Goal: Task Accomplishment & Management: Use online tool/utility

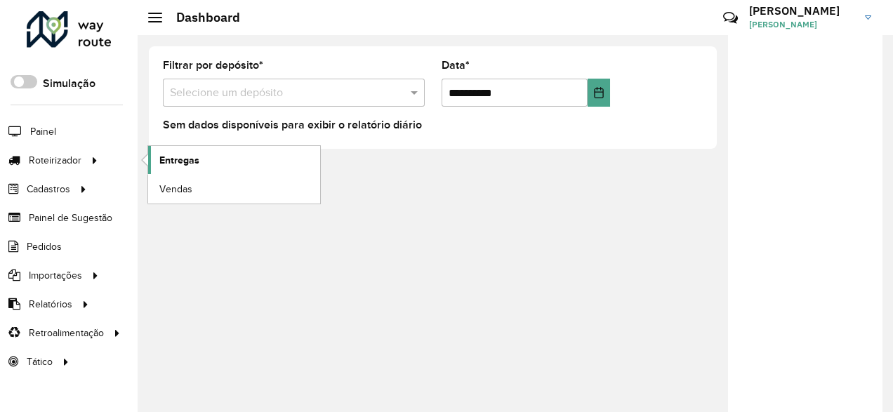
click at [177, 159] on span "Entregas" at bounding box center [179, 160] width 40 height 15
click at [181, 157] on span "Entregas" at bounding box center [179, 160] width 40 height 15
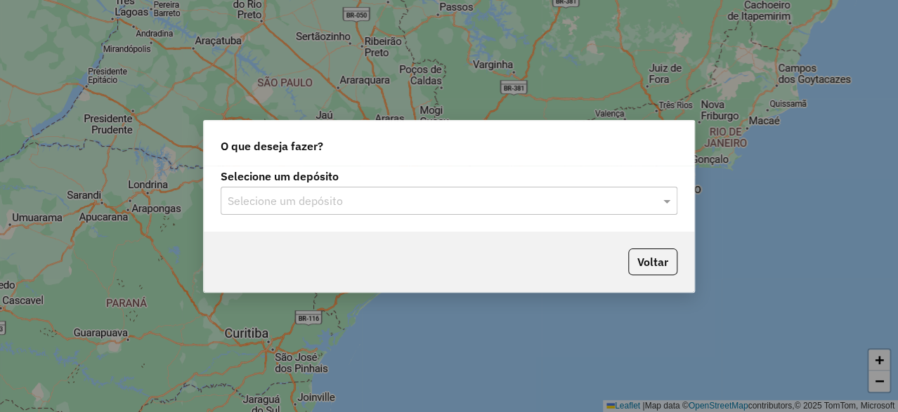
click at [301, 202] on input "text" at bounding box center [435, 201] width 414 height 17
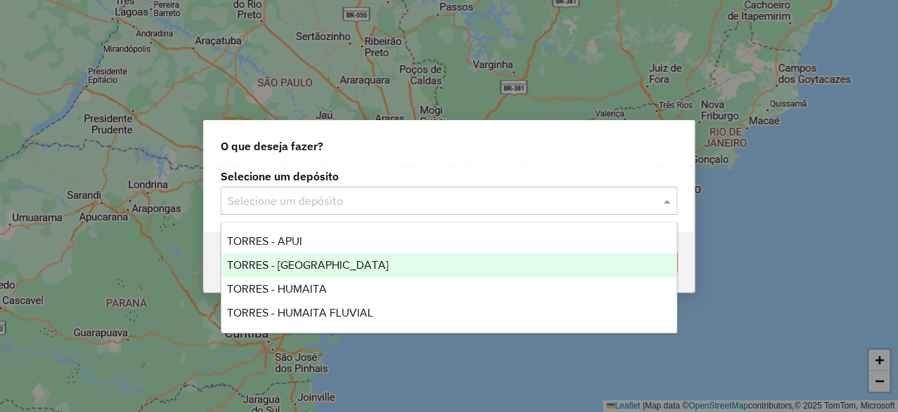
click at [270, 264] on span "TORRES - [GEOGRAPHIC_DATA]" at bounding box center [308, 265] width 162 height 12
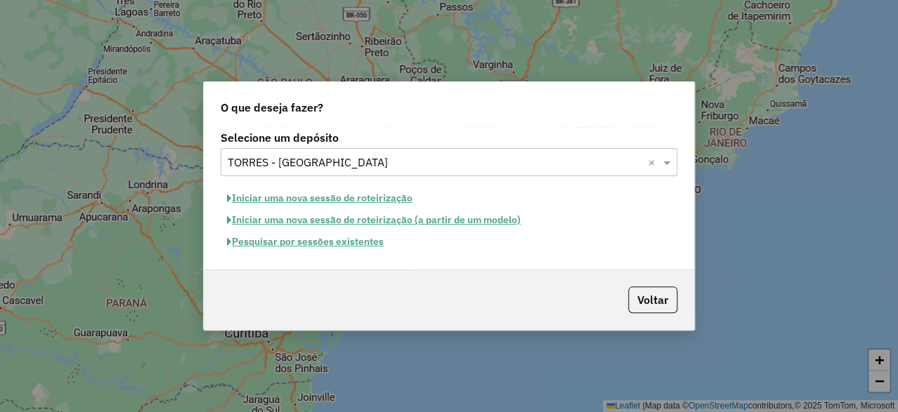
click at [372, 191] on button "Iniciar uma nova sessão de roteirização" at bounding box center [320, 199] width 198 height 22
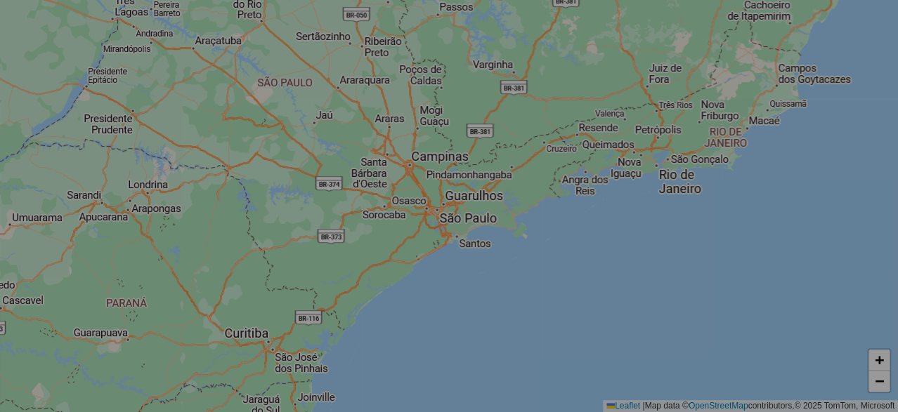
select select "*"
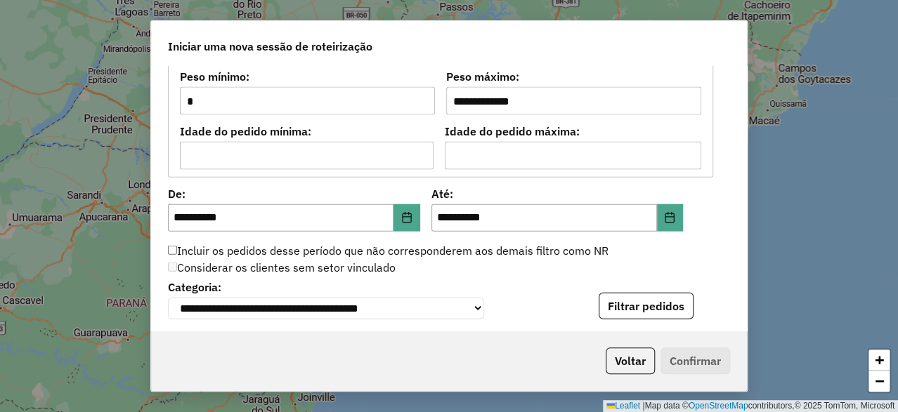
scroll to position [1334, 0]
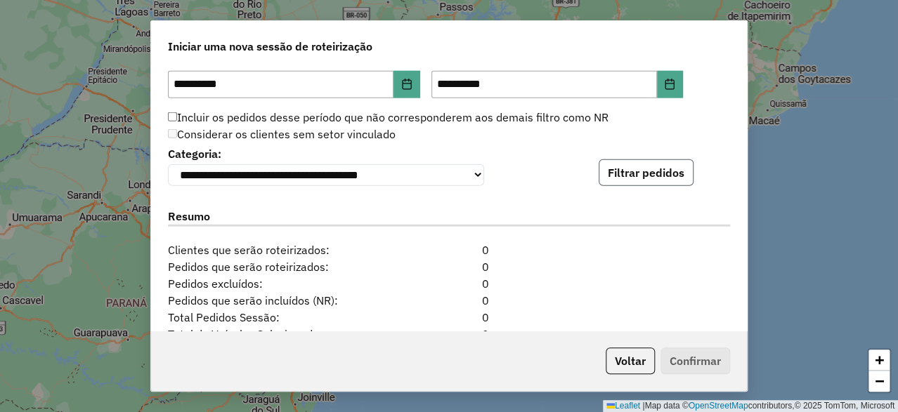
click at [662, 182] on button "Filtrar pedidos" at bounding box center [645, 172] width 95 height 27
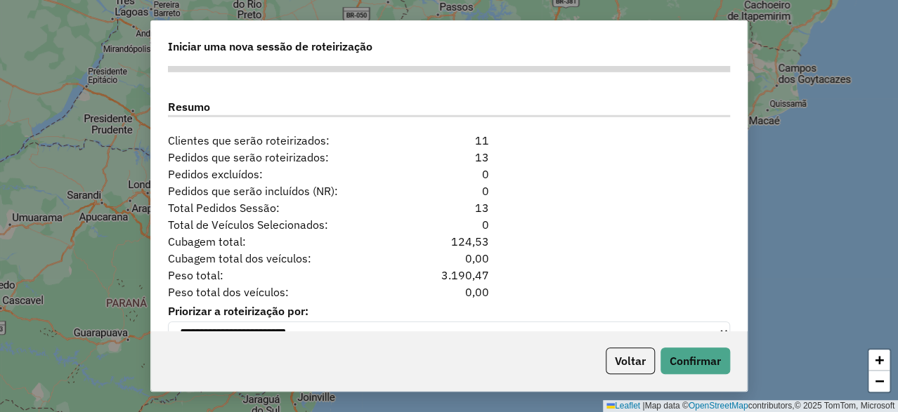
scroll to position [1770, 0]
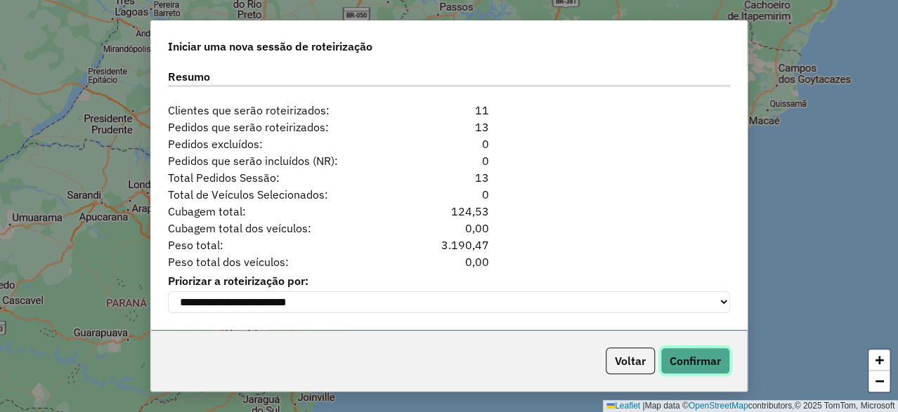
click at [688, 358] on button "Confirmar" at bounding box center [695, 361] width 70 height 27
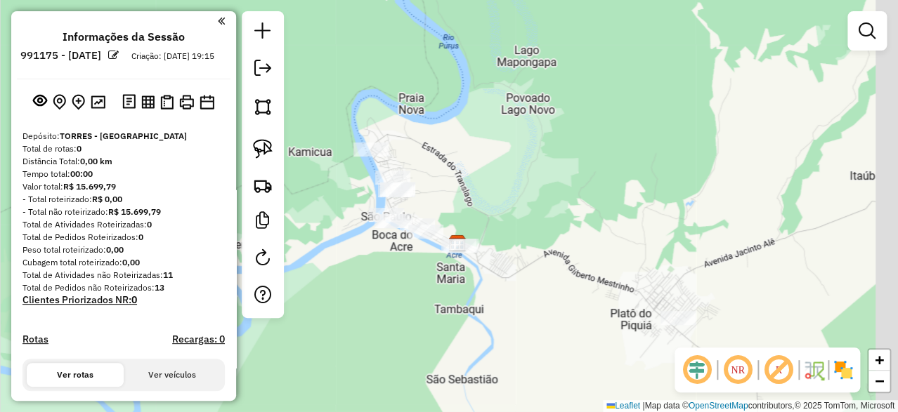
drag, startPoint x: 562, startPoint y: 98, endPoint x: 487, endPoint y: 136, distance: 83.9
click at [487, 136] on div "Janela de atendimento Grade de atendimento Capacidade Transportadoras Veículos …" at bounding box center [449, 206] width 898 height 412
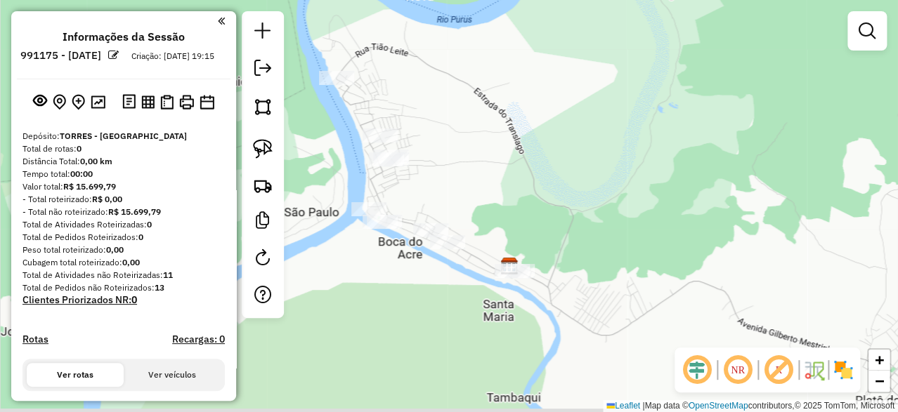
drag, startPoint x: 432, startPoint y: 173, endPoint x: 492, endPoint y: 161, distance: 61.0
click at [492, 161] on div "Janela de atendimento Grade de atendimento Capacidade Transportadoras Veículos …" at bounding box center [449, 206] width 898 height 412
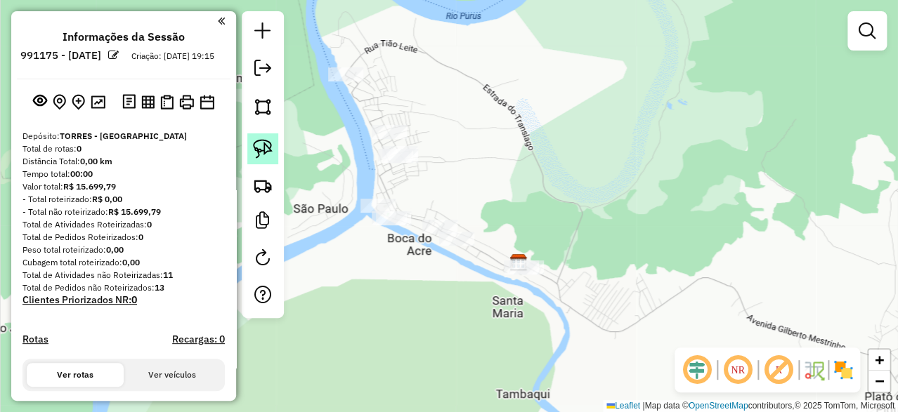
click at [261, 152] on img at bounding box center [263, 149] width 20 height 20
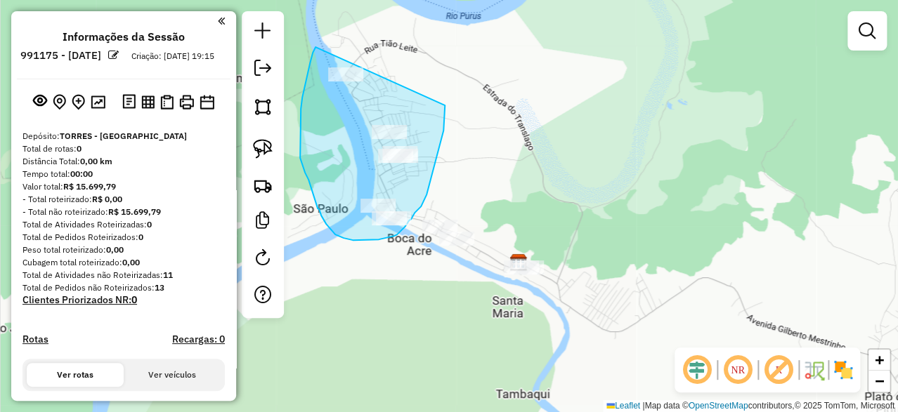
drag, startPoint x: 315, startPoint y: 47, endPoint x: 444, endPoint y: 105, distance: 141.1
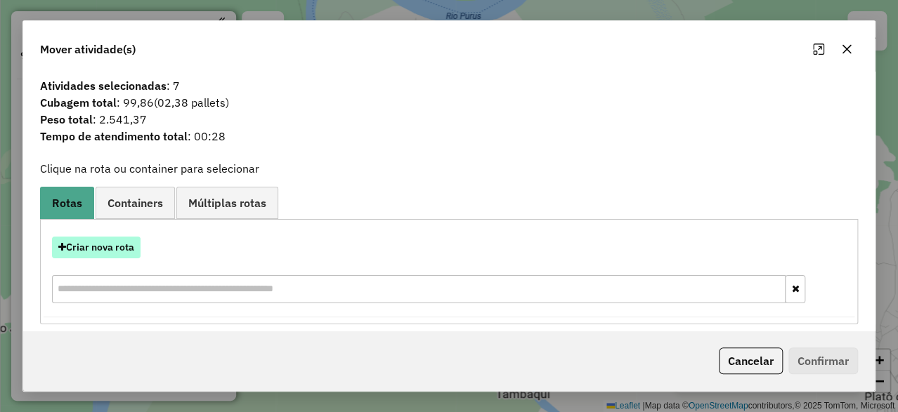
click at [125, 251] on button "Criar nova rota" at bounding box center [96, 248] width 88 height 22
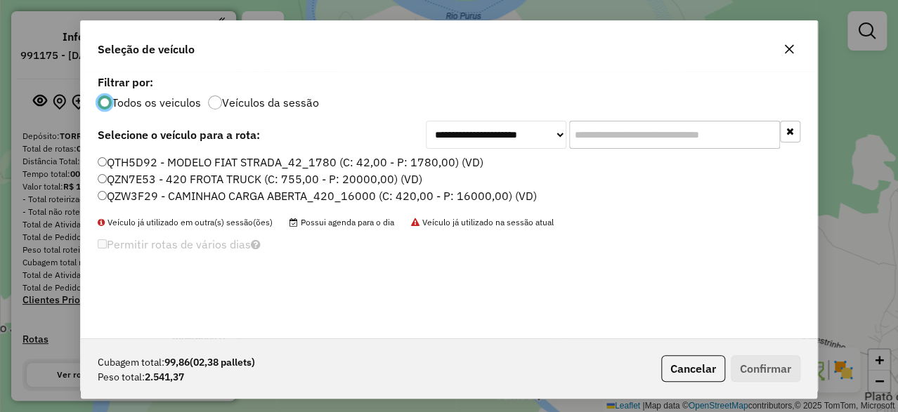
scroll to position [8, 4]
click at [188, 178] on label "QZN7E53 - 420 FROTA TRUCK (C: 755,00 - P: 20000,00) (VD)" at bounding box center [260, 179] width 324 height 17
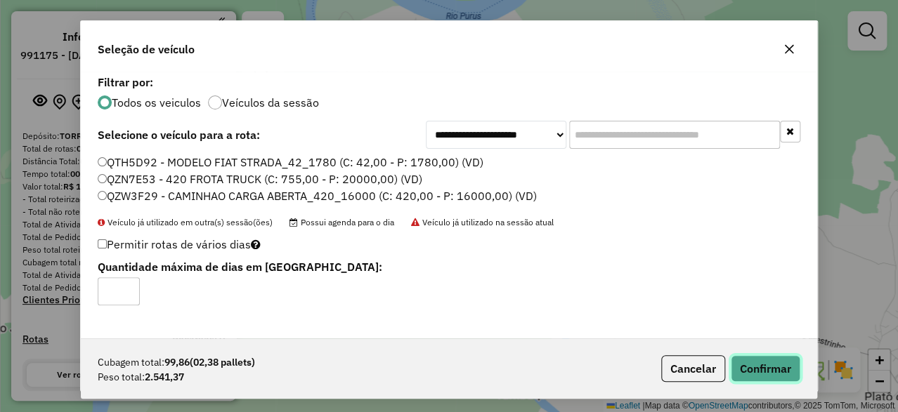
click at [766, 376] on button "Confirmar" at bounding box center [765, 368] width 70 height 27
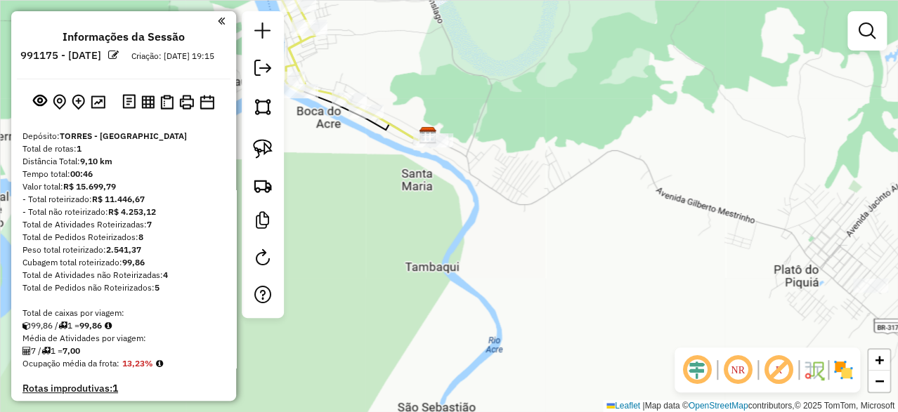
drag, startPoint x: 581, startPoint y: 183, endPoint x: 490, endPoint y: 55, distance: 156.5
click at [490, 55] on div "Janela de atendimento Grade de atendimento Capacidade Transportadoras Veículos …" at bounding box center [449, 206] width 898 height 412
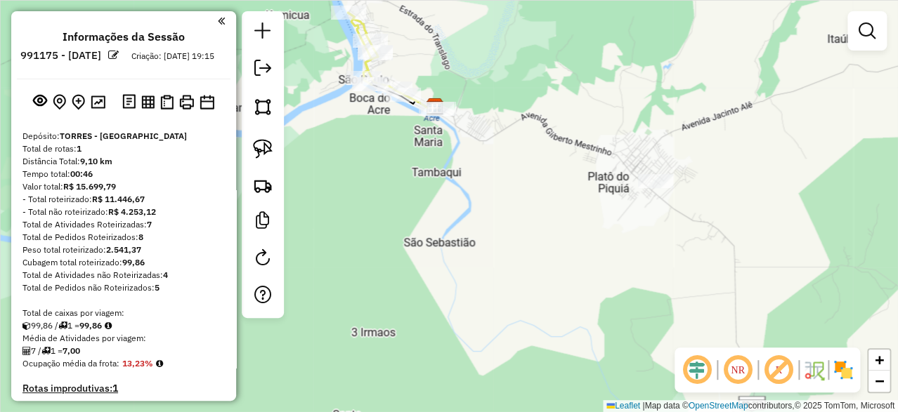
drag, startPoint x: 542, startPoint y: 79, endPoint x: 513, endPoint y: 99, distance: 34.7
click at [513, 99] on div "Janela de atendimento Grade de atendimento Capacidade Transportadoras Veículos …" at bounding box center [449, 206] width 898 height 412
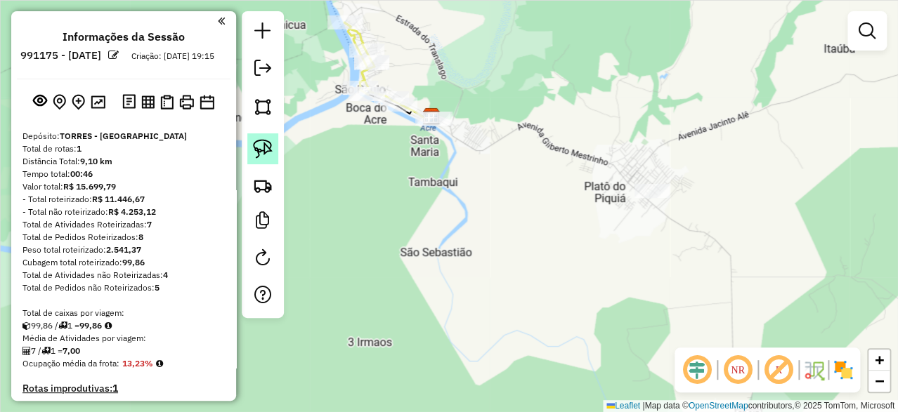
click at [263, 145] on img at bounding box center [263, 149] width 20 height 20
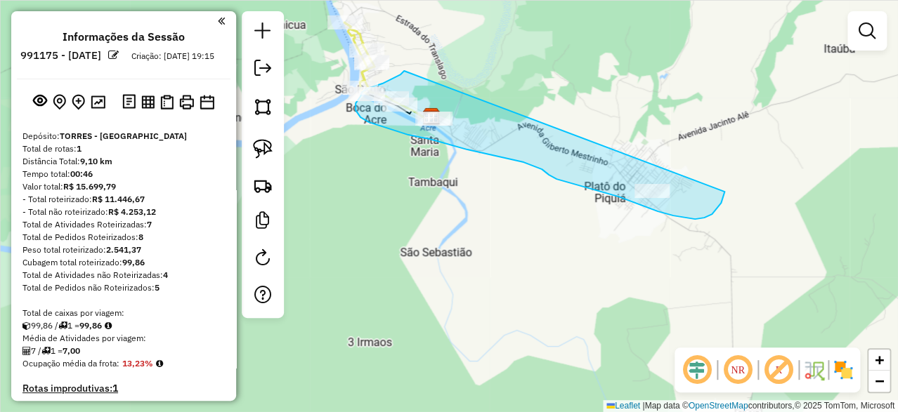
drag, startPoint x: 404, startPoint y: 71, endPoint x: 719, endPoint y: 166, distance: 329.3
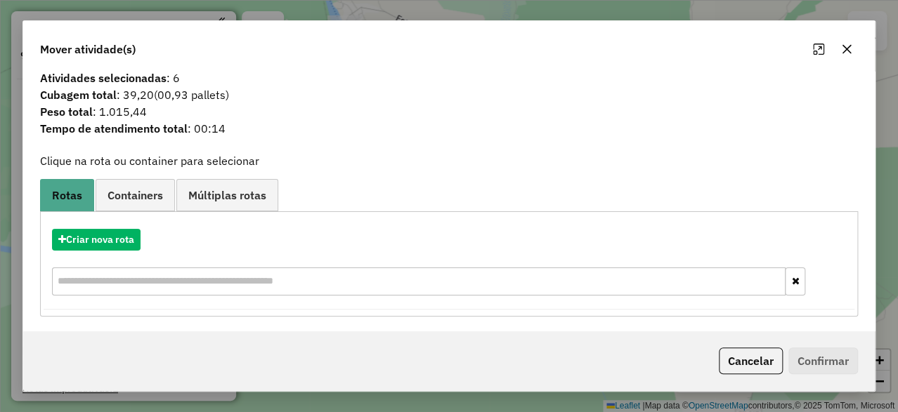
scroll to position [10, 0]
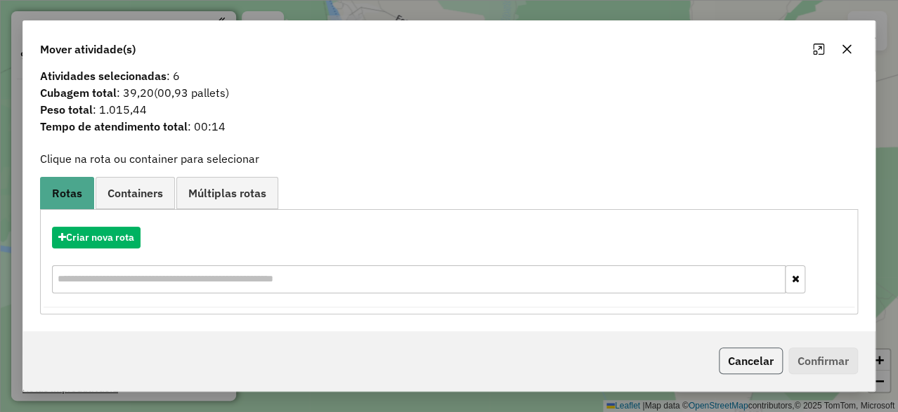
click at [756, 359] on button "Cancelar" at bounding box center [751, 361] width 64 height 27
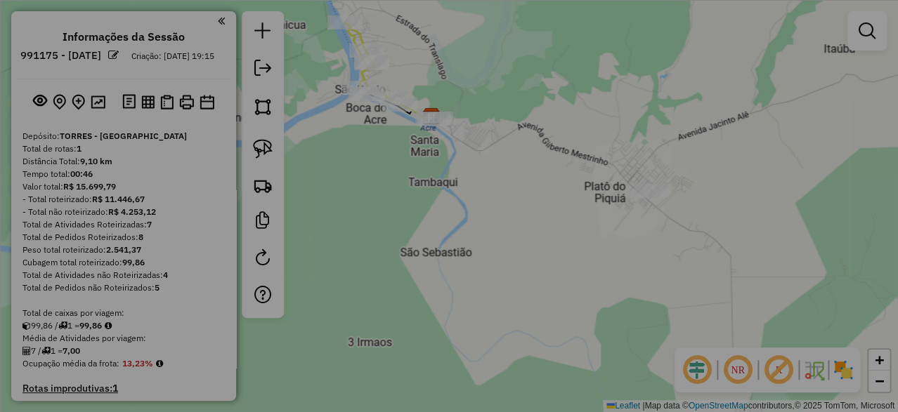
scroll to position [0, 0]
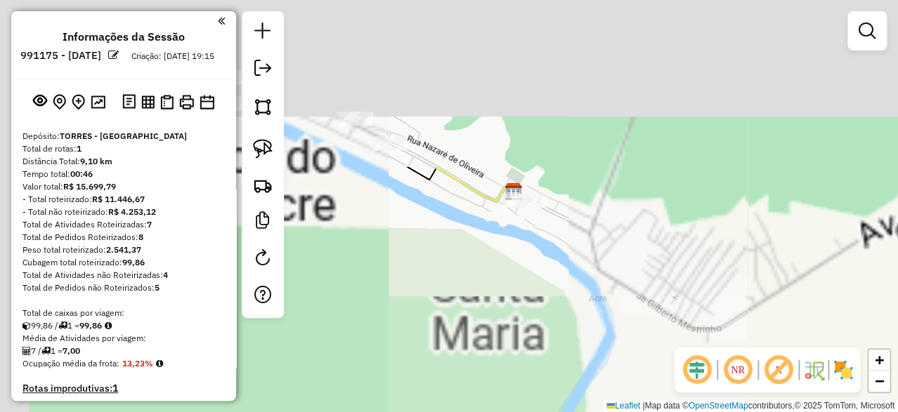
drag, startPoint x: 492, startPoint y: 100, endPoint x: 441, endPoint y: 212, distance: 122.6
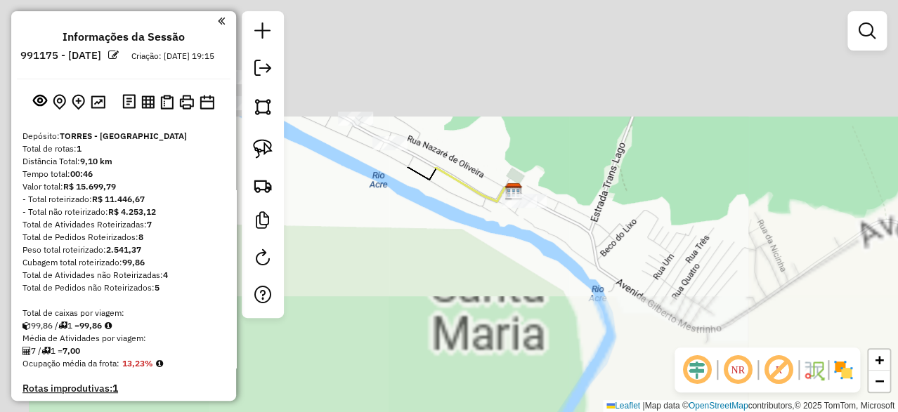
click at [601, 299] on div "Janela de atendimento Grade de atendimento Capacidade Transportadoras Veículos …" at bounding box center [449, 206] width 898 height 412
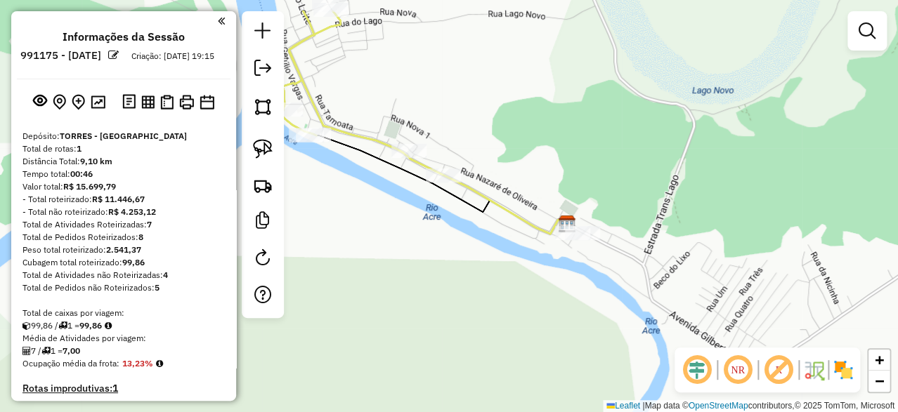
drag, startPoint x: 429, startPoint y: 129, endPoint x: 491, endPoint y: 181, distance: 80.8
click at [491, 181] on div "Janela de atendimento Grade de atendimento Capacidade Transportadoras Veículos …" at bounding box center [449, 206] width 898 height 412
click at [271, 149] on img at bounding box center [263, 149] width 20 height 20
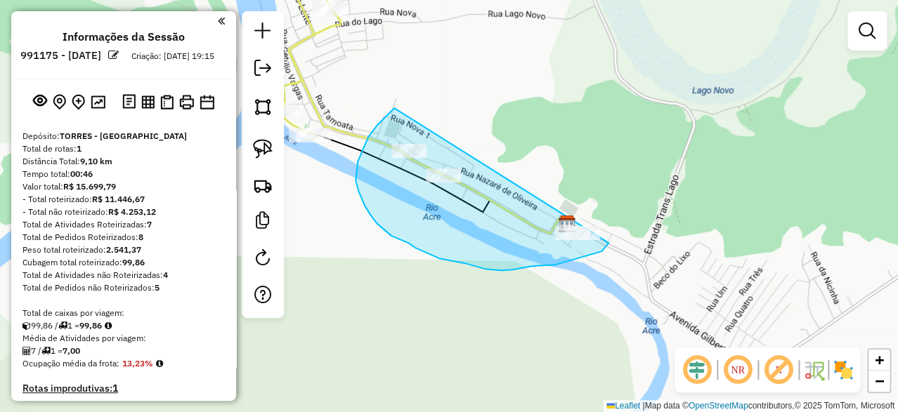
drag, startPoint x: 368, startPoint y: 137, endPoint x: 617, endPoint y: 156, distance: 249.4
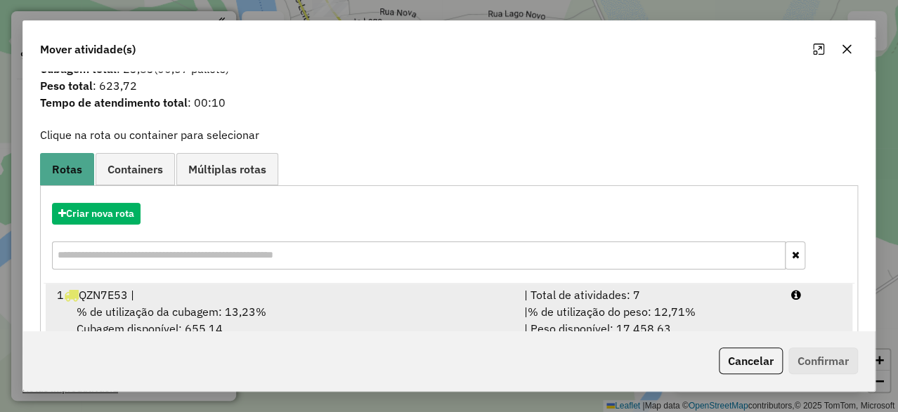
scroll to position [67, 0]
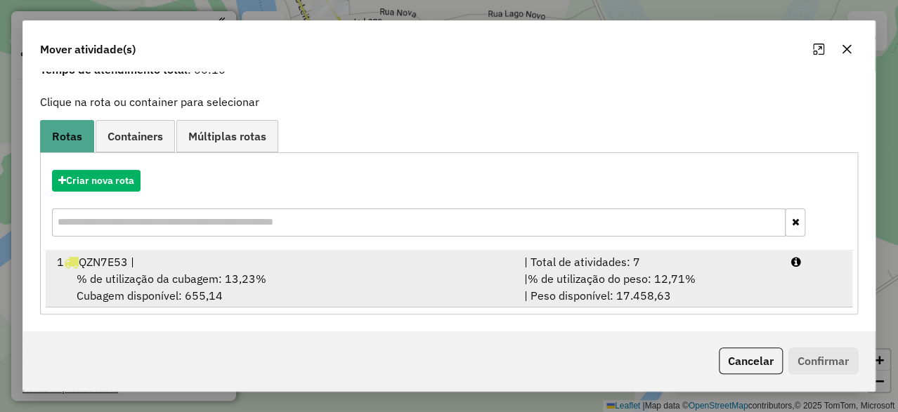
click at [178, 299] on div "% de utilização da cubagem: 13,23% Cubagem disponível: 655,14" at bounding box center [281, 287] width 467 height 34
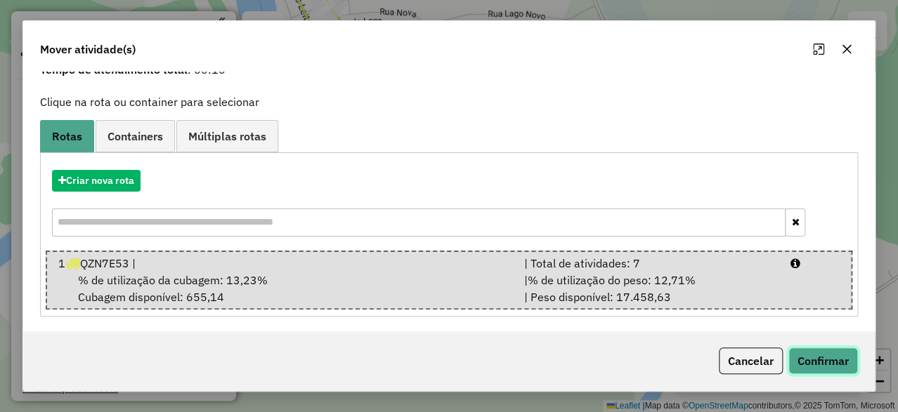
click at [830, 358] on button "Confirmar" at bounding box center [823, 361] width 70 height 27
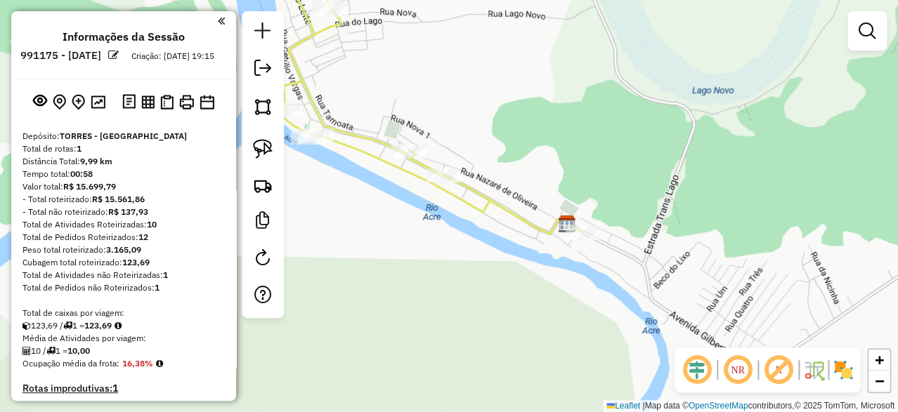
scroll to position [0, 0]
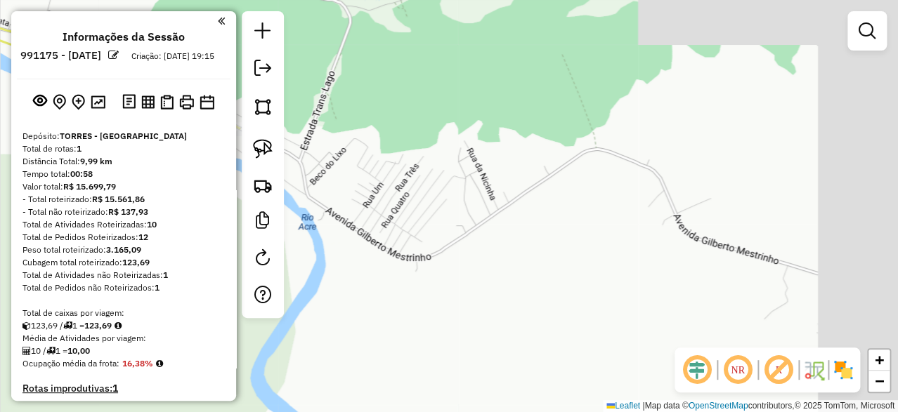
drag, startPoint x: 690, startPoint y: 178, endPoint x: 347, endPoint y: 74, distance: 358.8
click at [347, 74] on div "Janela de atendimento Grade de atendimento Capacidade Transportadoras Veículos …" at bounding box center [449, 206] width 898 height 412
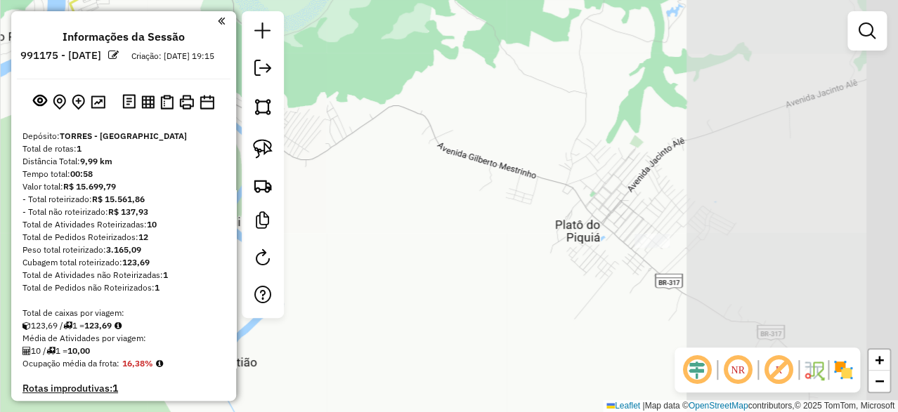
drag, startPoint x: 548, startPoint y: 166, endPoint x: 434, endPoint y: 159, distance: 114.0
click at [434, 159] on div "Janela de atendimento Grade de atendimento Capacidade Transportadoras Veículos …" at bounding box center [449, 206] width 898 height 412
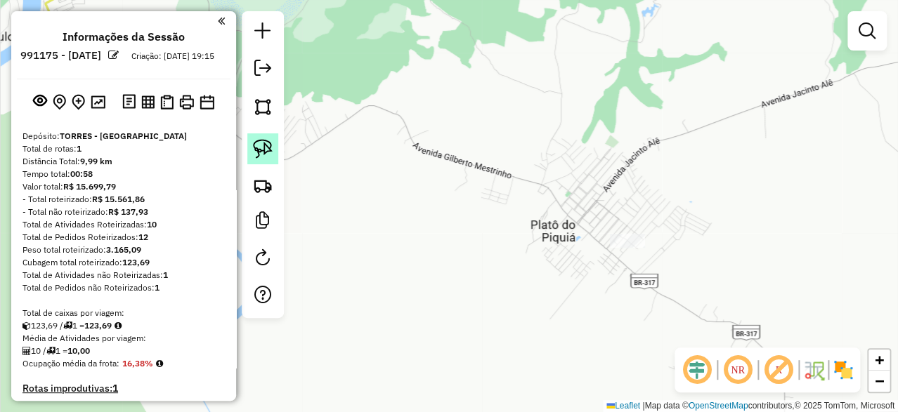
click at [261, 146] on img at bounding box center [263, 149] width 20 height 20
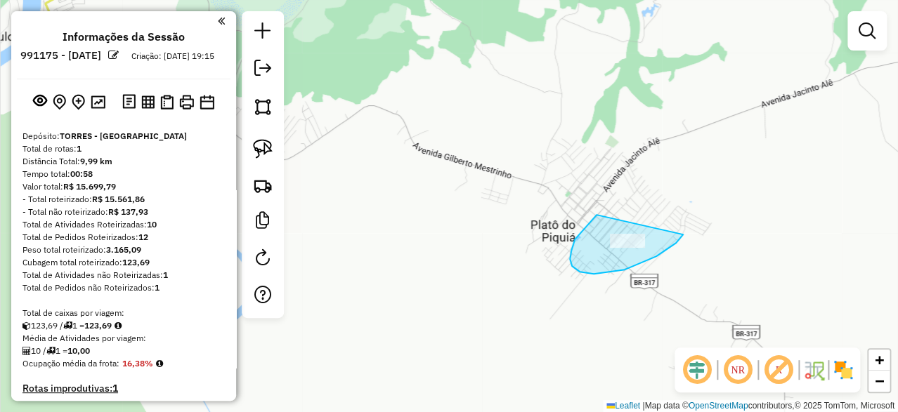
drag, startPoint x: 596, startPoint y: 215, endPoint x: 602, endPoint y: 153, distance: 62.1
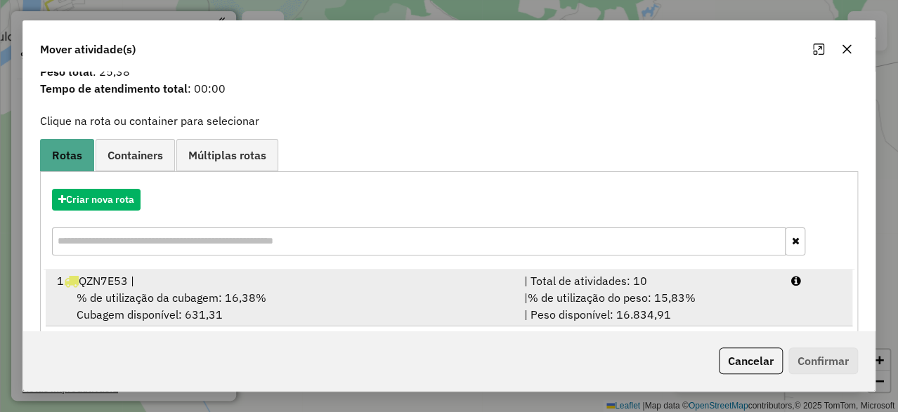
scroll to position [67, 0]
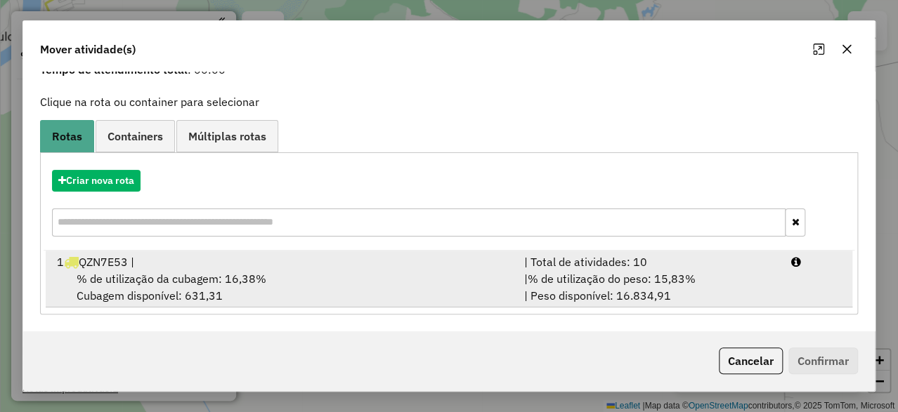
click at [194, 278] on span "% de utilização da cubagem: 16,38%" at bounding box center [172, 279] width 190 height 14
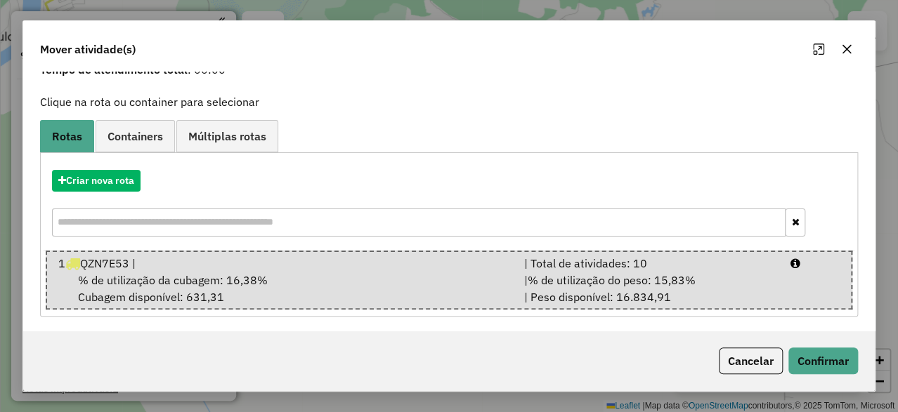
click at [808, 344] on div "Cancelar Confirmar" at bounding box center [448, 361] width 851 height 60
drag, startPoint x: 809, startPoint y: 351, endPoint x: 785, endPoint y: 309, distance: 48.4
click at [810, 350] on button "Confirmar" at bounding box center [823, 361] width 70 height 27
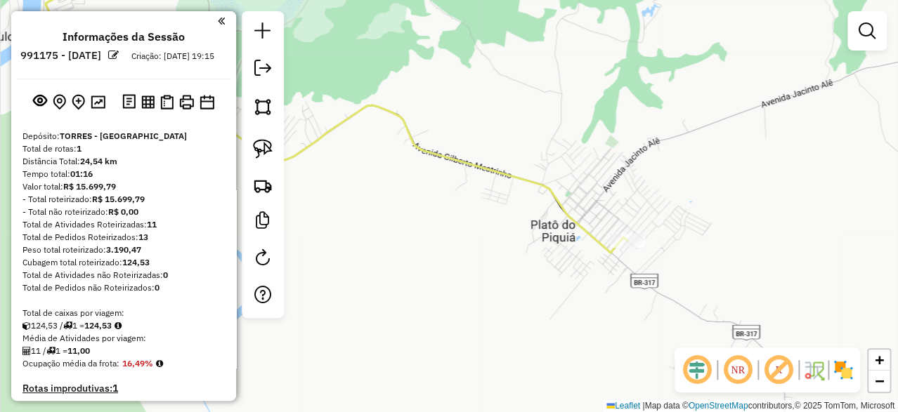
scroll to position [0, 0]
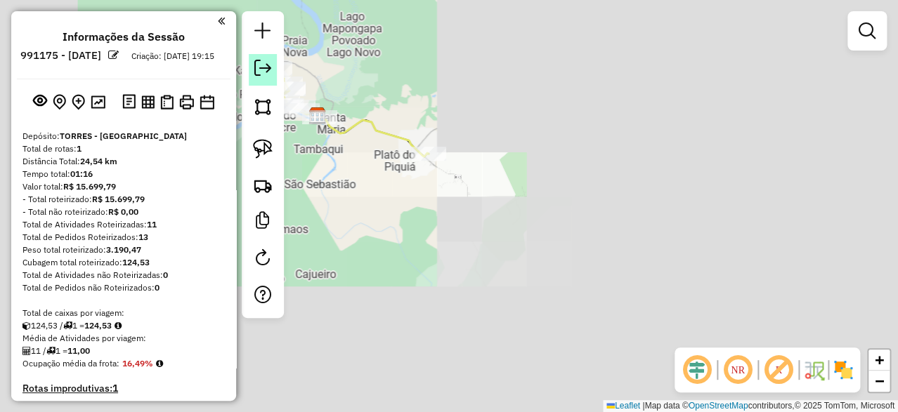
click at [266, 65] on em at bounding box center [262, 68] width 17 height 17
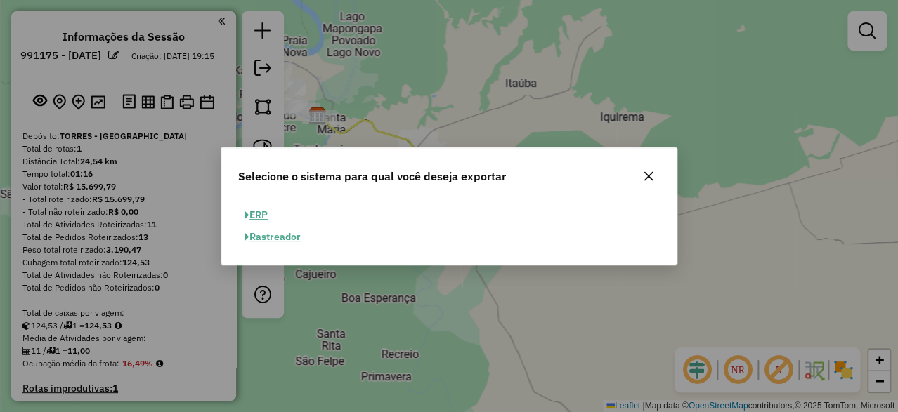
click at [259, 211] on button "ERP" at bounding box center [256, 215] width 36 height 22
select select "**"
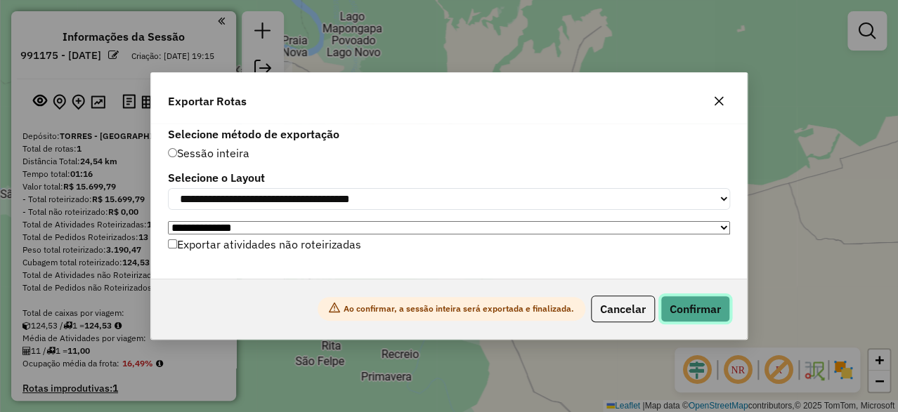
click at [689, 314] on button "Confirmar" at bounding box center [695, 309] width 70 height 27
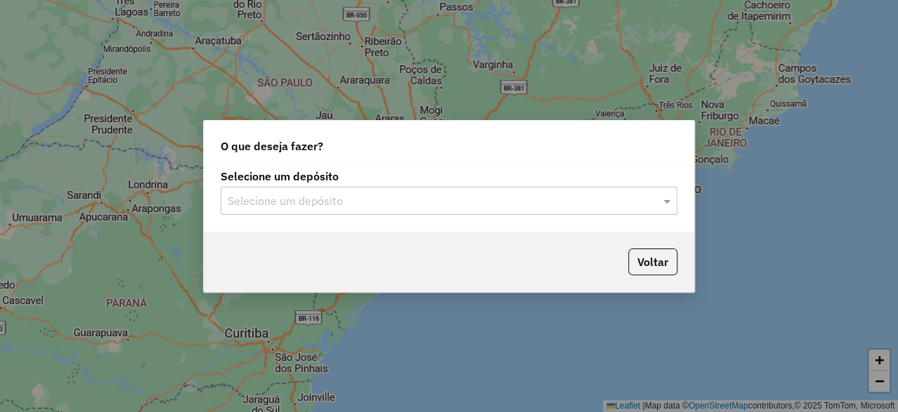
click at [377, 203] on input "text" at bounding box center [435, 201] width 414 height 17
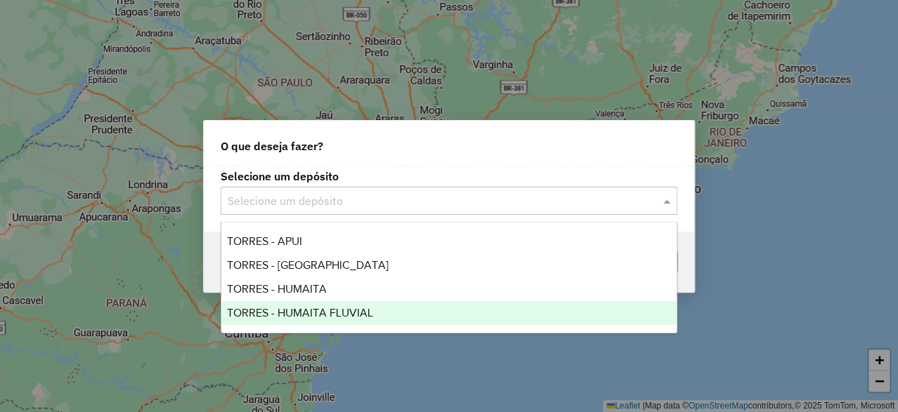
click at [299, 307] on span "TORRES - HUMAITA FLUVIAL" at bounding box center [300, 313] width 146 height 12
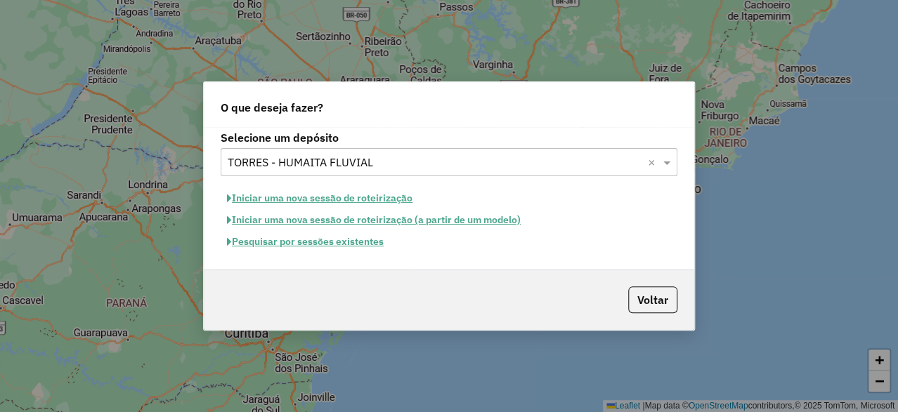
click at [325, 199] on button "Iniciar uma nova sessão de roteirização" at bounding box center [320, 199] width 198 height 22
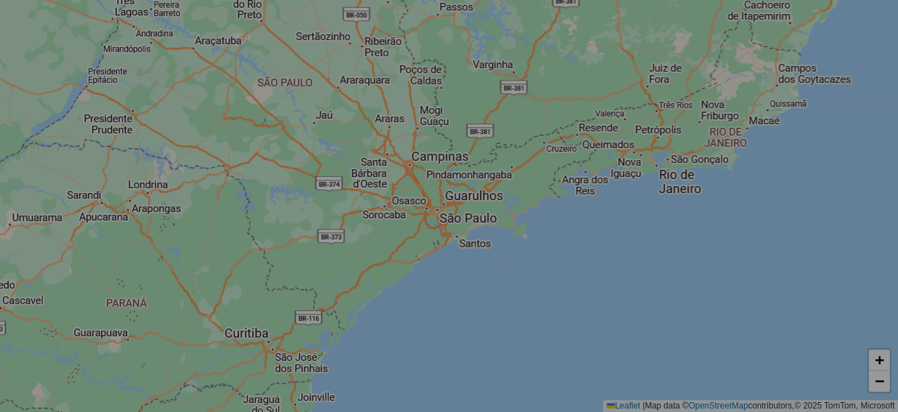
select select "*"
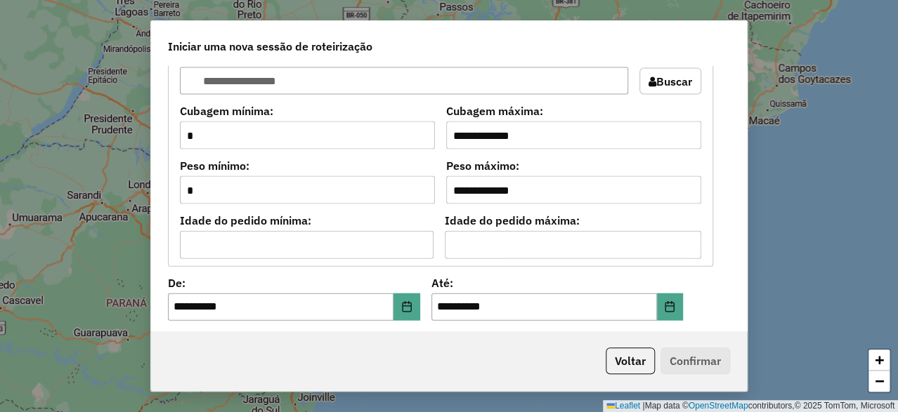
scroll to position [1264, 0]
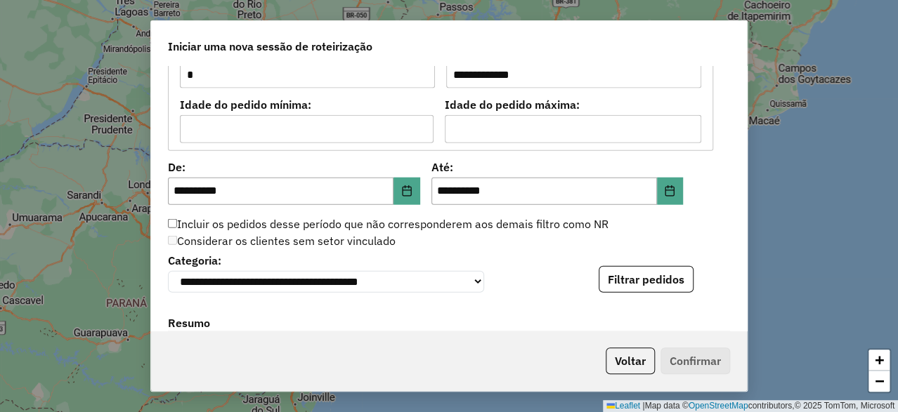
click at [632, 279] on button "Filtrar pedidos" at bounding box center [645, 279] width 95 height 27
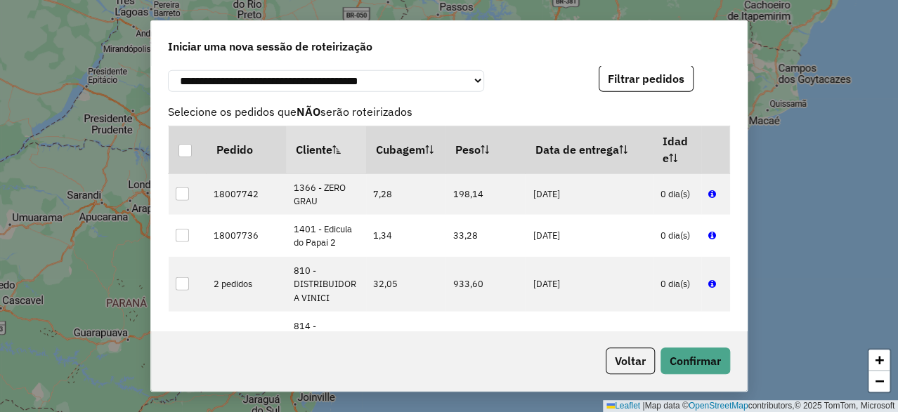
scroll to position [1807, 0]
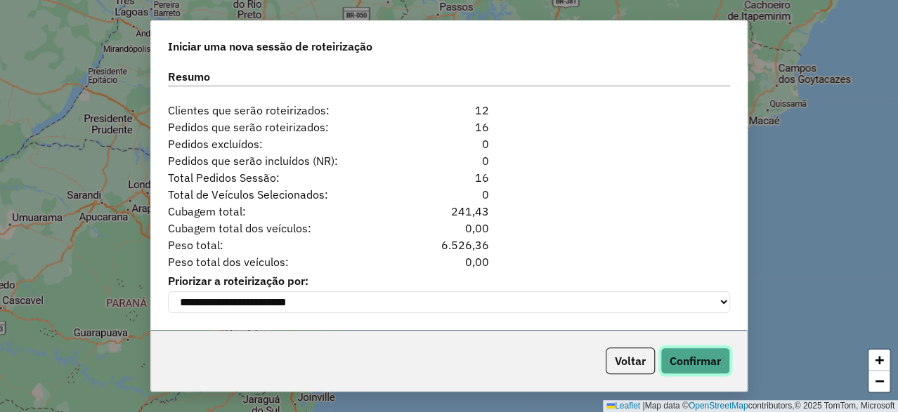
click at [690, 362] on button "Confirmar" at bounding box center [695, 361] width 70 height 27
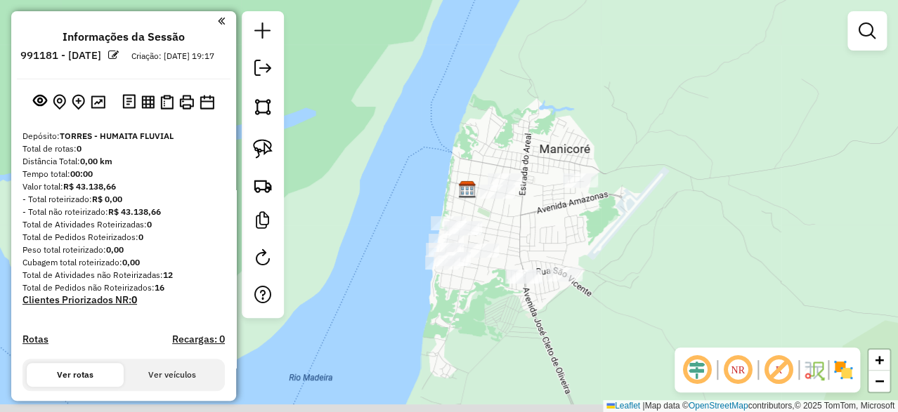
drag, startPoint x: 544, startPoint y: 227, endPoint x: 544, endPoint y: 152, distance: 74.5
click at [551, 151] on div "Janela de atendimento Grade de atendimento Capacidade Transportadoras Veículos …" at bounding box center [449, 206] width 898 height 412
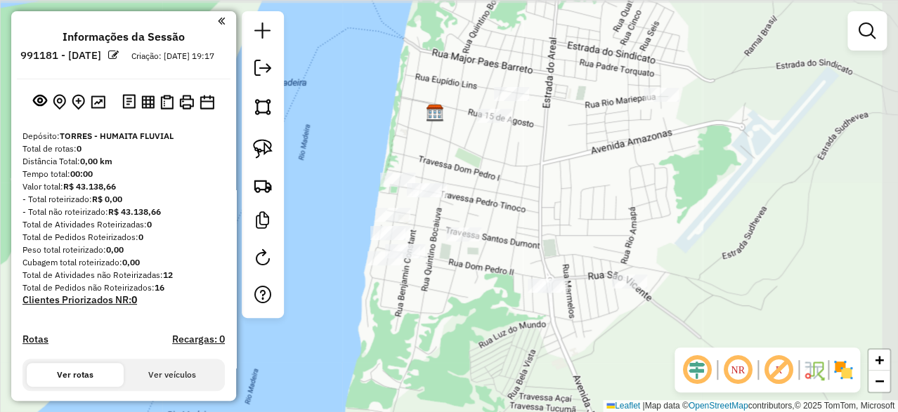
drag, startPoint x: 528, startPoint y: 159, endPoint x: 509, endPoint y: 186, distance: 33.7
click at [509, 186] on div "Janela de atendimento Grade de atendimento Capacidade Transportadoras Veículos …" at bounding box center [449, 206] width 898 height 412
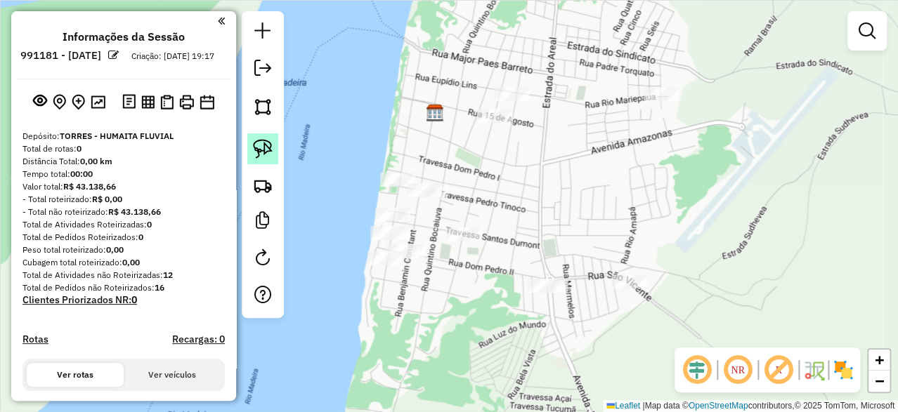
click at [248, 149] on link at bounding box center [262, 148] width 31 height 31
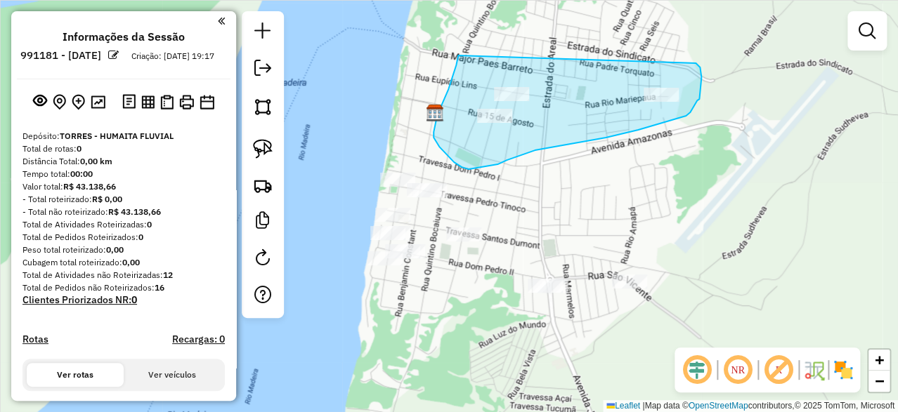
drag, startPoint x: 458, startPoint y: 55, endPoint x: 695, endPoint y: 63, distance: 237.5
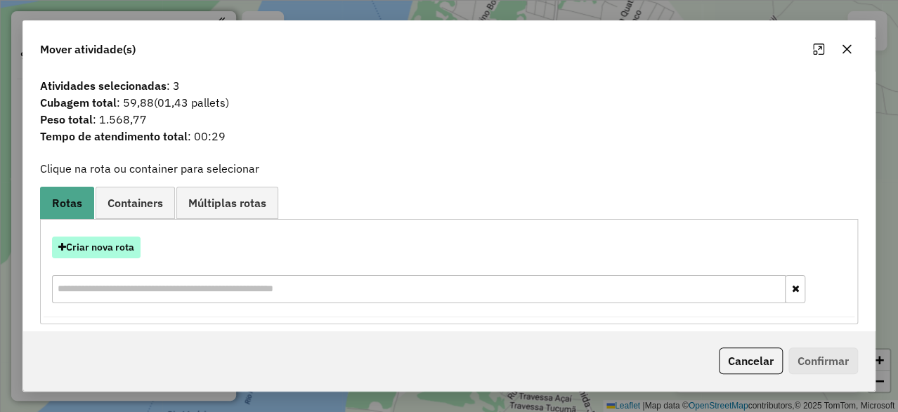
click at [124, 249] on button "Criar nova rota" at bounding box center [96, 248] width 88 height 22
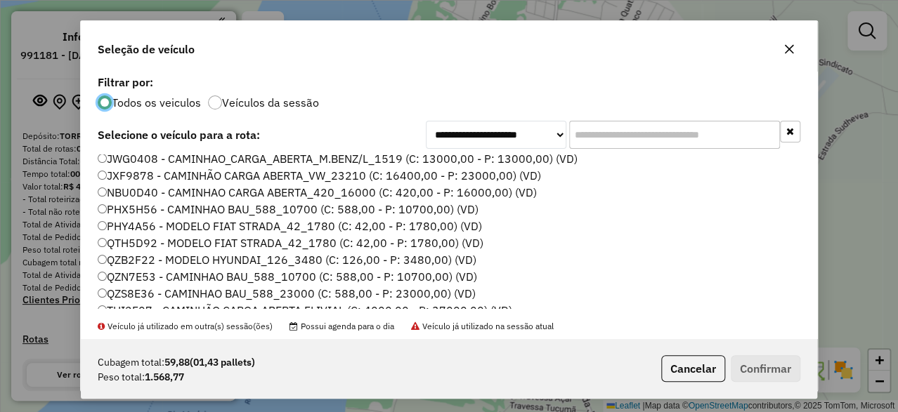
scroll to position [30, 0]
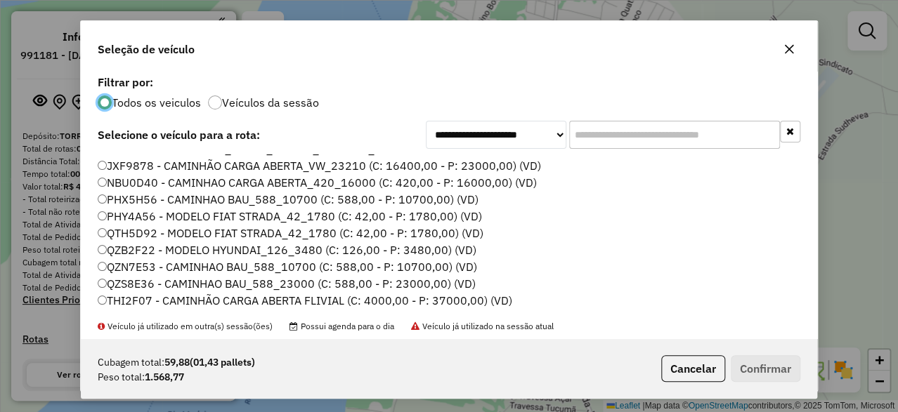
click at [184, 299] on label "THI2F07 - CAMINHÃO CARGA ABERTA FLIVIAL (C: 4000,00 - P: 37000,00) (VD)" at bounding box center [305, 300] width 414 height 17
click at [758, 367] on button "Confirmar" at bounding box center [765, 368] width 70 height 27
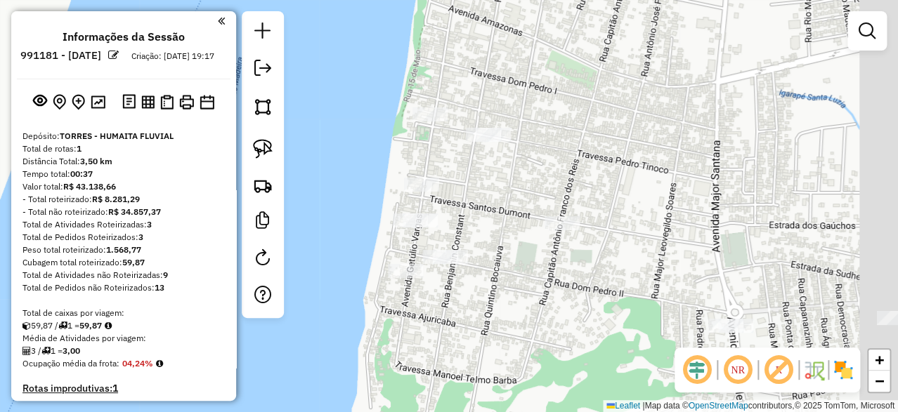
drag, startPoint x: 610, startPoint y: 139, endPoint x: 525, endPoint y: 166, distance: 90.0
click at [525, 166] on div "Janela de atendimento Grade de atendimento Capacidade Transportadoras Veículos …" at bounding box center [449, 206] width 898 height 412
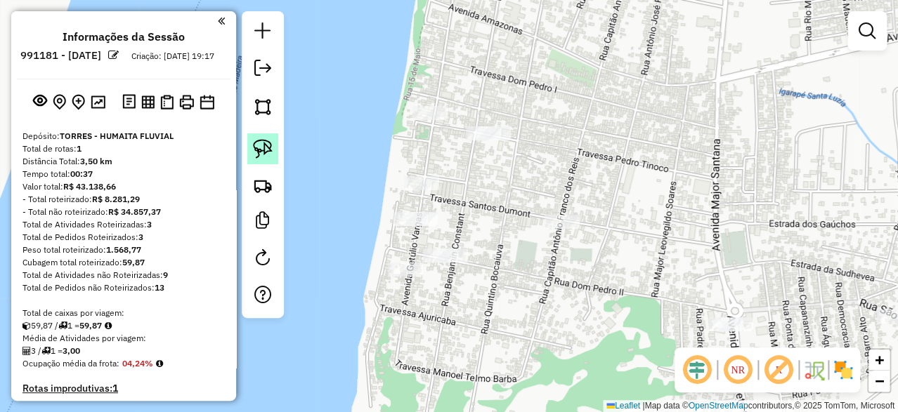
click at [267, 154] on img at bounding box center [263, 149] width 20 height 20
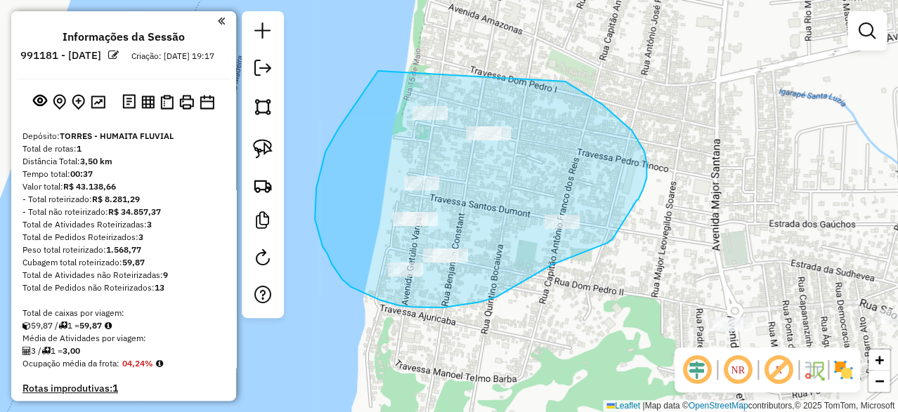
drag, startPoint x: 378, startPoint y: 71, endPoint x: 565, endPoint y: 81, distance: 187.1
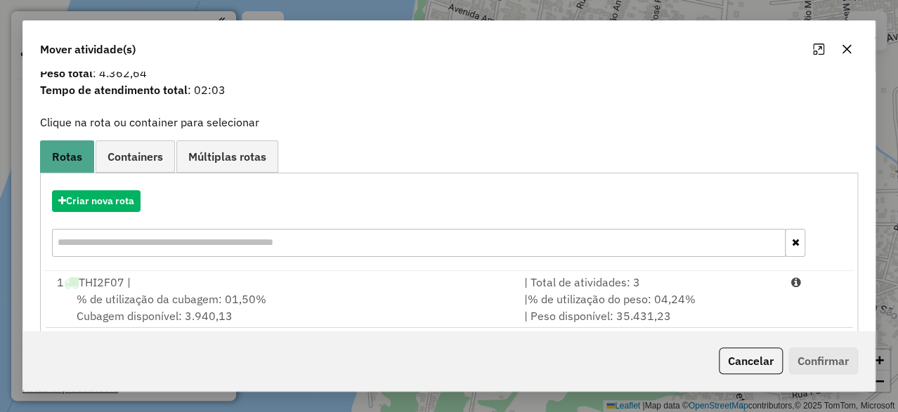
scroll to position [67, 0]
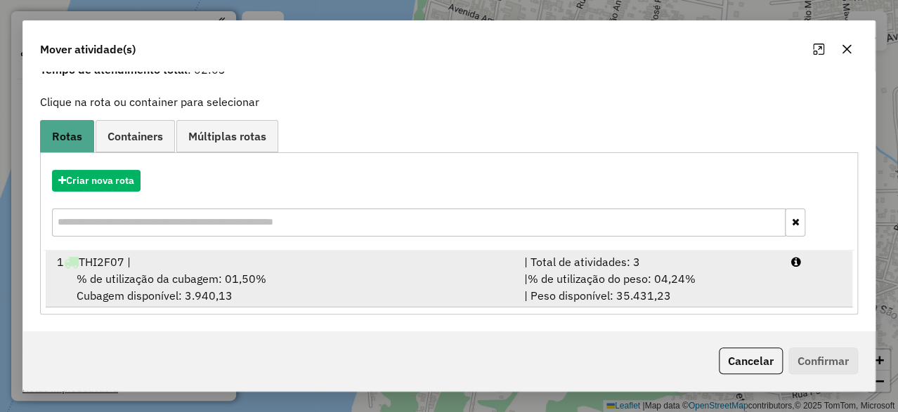
click at [271, 258] on div "1 THI2F07 |" at bounding box center [281, 262] width 467 height 17
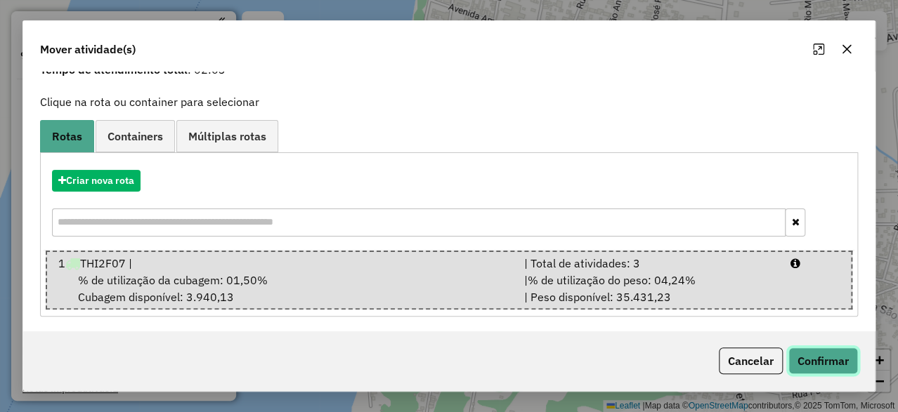
click at [826, 362] on button "Confirmar" at bounding box center [823, 361] width 70 height 27
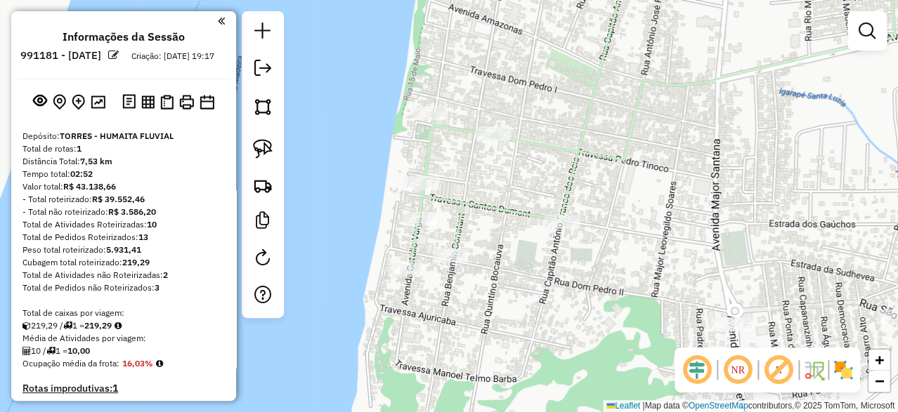
scroll to position [0, 0]
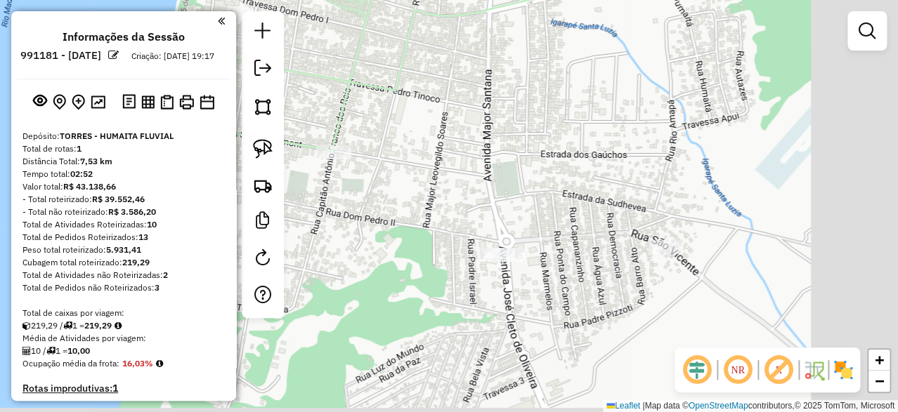
drag, startPoint x: 802, startPoint y: 202, endPoint x: 574, endPoint y: 132, distance: 238.6
click at [574, 132] on div "Janela de atendimento Grade de atendimento Capacidade Transportadoras Veículos …" at bounding box center [449, 206] width 898 height 412
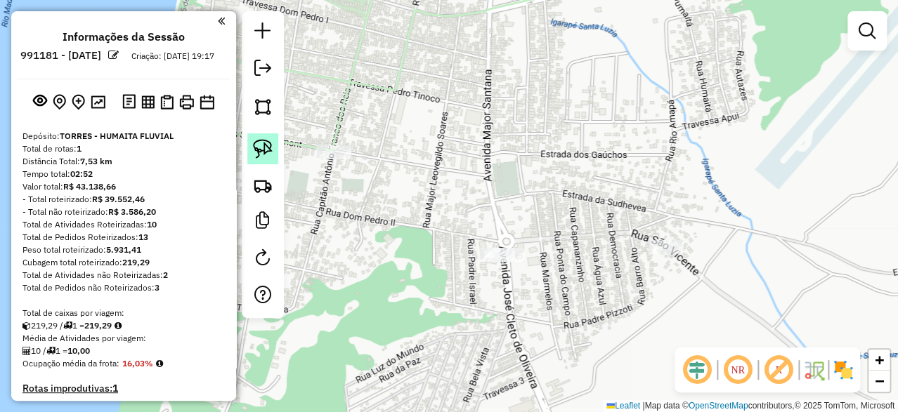
click at [273, 149] on link at bounding box center [262, 148] width 31 height 31
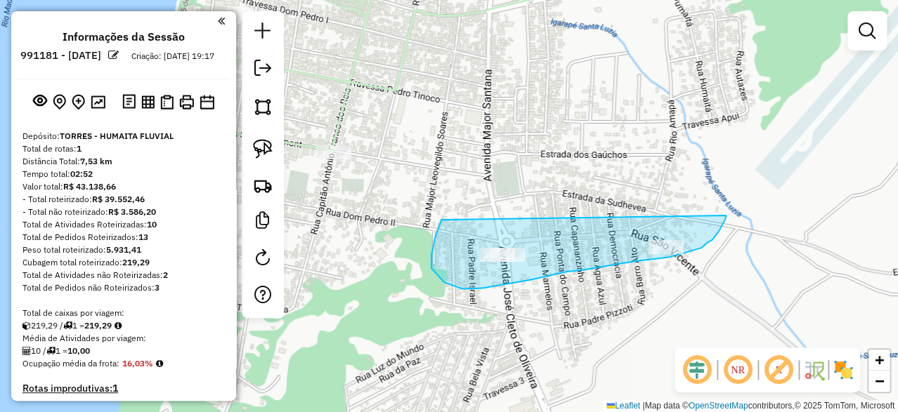
drag, startPoint x: 431, startPoint y: 268, endPoint x: 726, endPoint y: 208, distance: 300.4
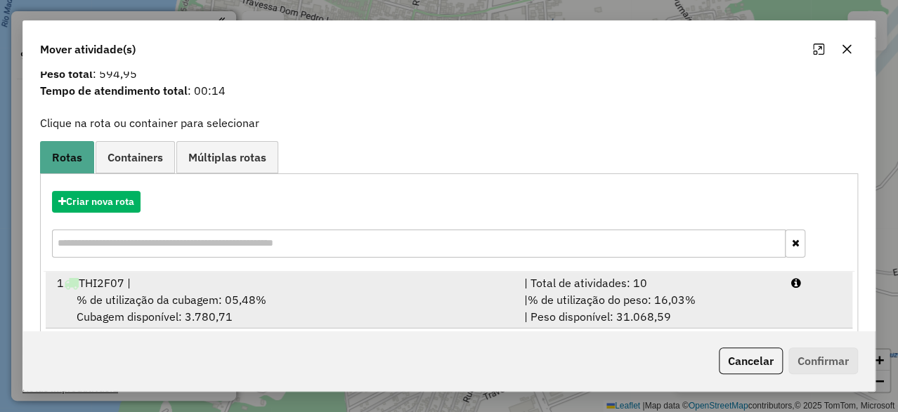
scroll to position [67, 0]
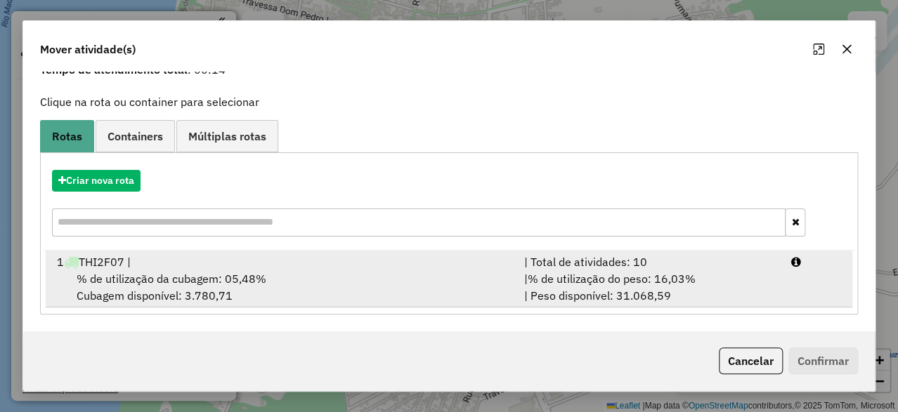
click at [223, 268] on div "1 THI2F07 |" at bounding box center [281, 262] width 467 height 17
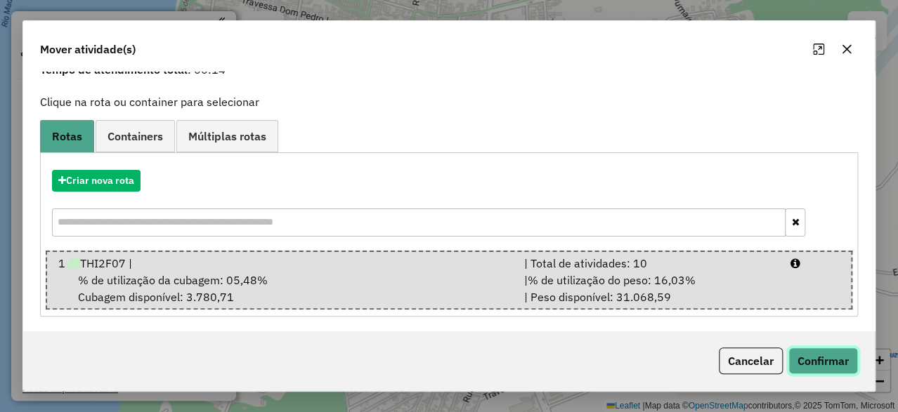
click at [825, 355] on button "Confirmar" at bounding box center [823, 361] width 70 height 27
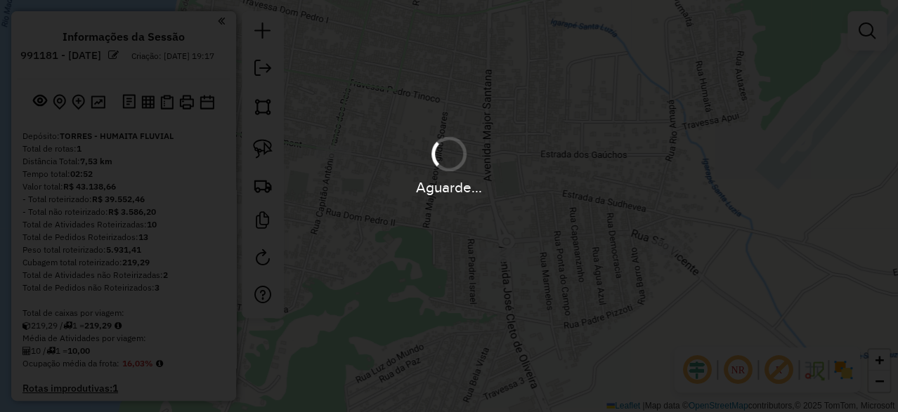
scroll to position [0, 0]
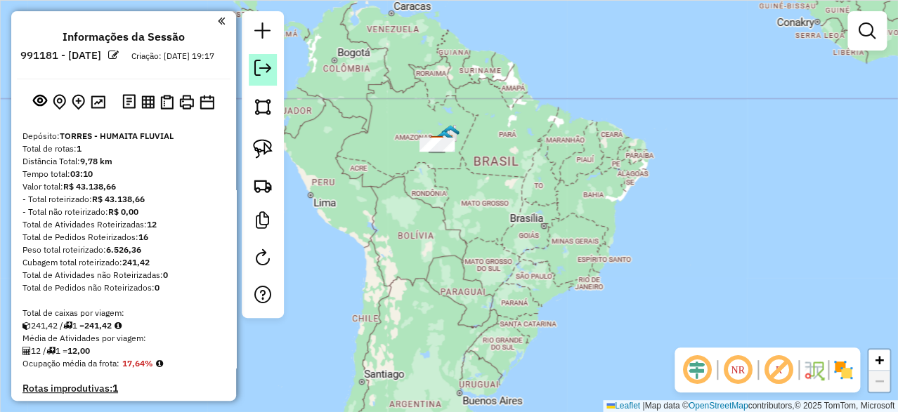
click at [265, 66] on em at bounding box center [262, 68] width 17 height 17
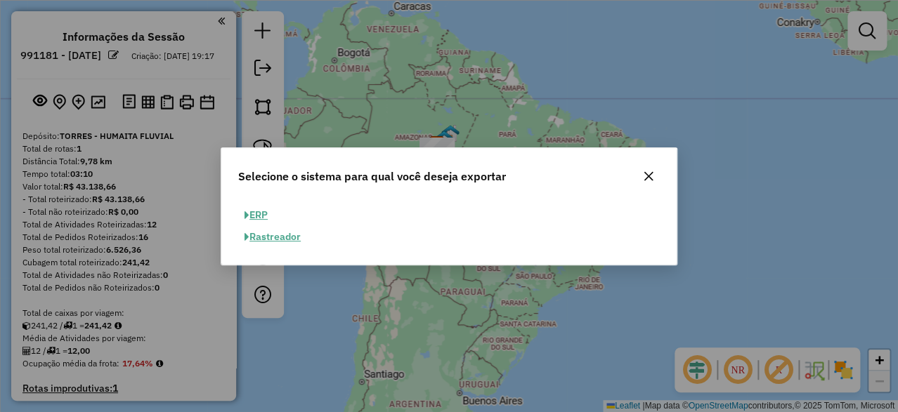
click at [260, 221] on button "ERP" at bounding box center [256, 215] width 36 height 22
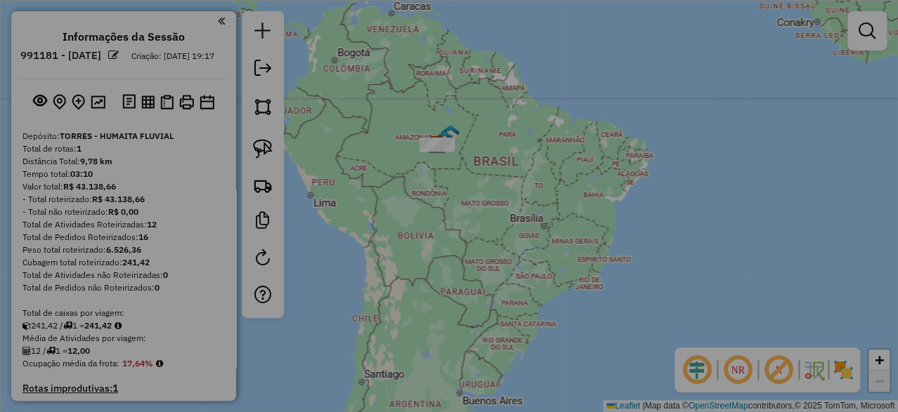
select select "**"
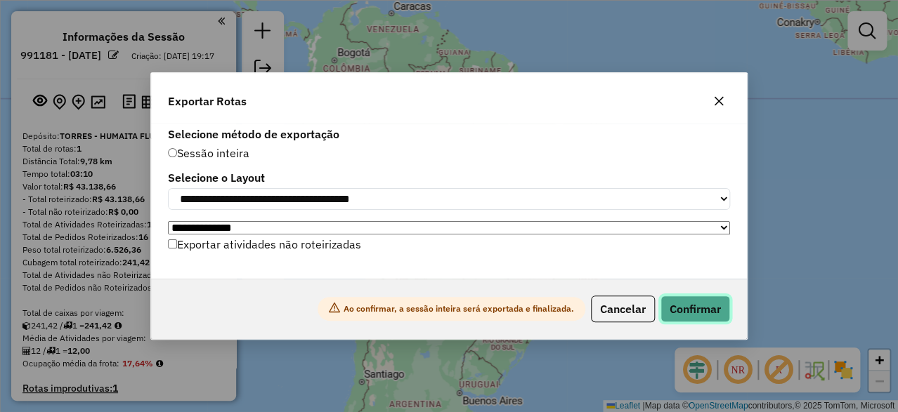
click at [687, 306] on button "Confirmar" at bounding box center [695, 309] width 70 height 27
